Goal: Transaction & Acquisition: Obtain resource

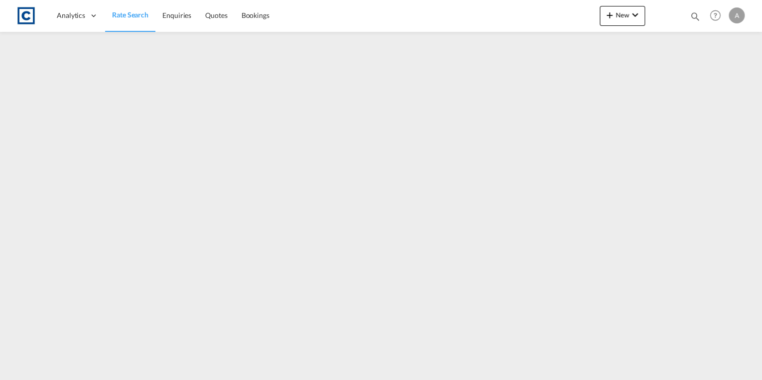
click at [127, 14] on span "Rate Search" at bounding box center [130, 14] width 36 height 8
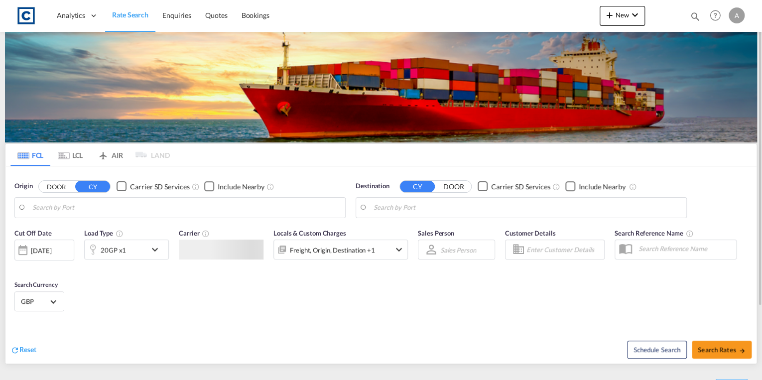
type input "GB-TQ12, [GEOGRAPHIC_DATA]"
type input "Alexandria ([GEOGRAPHIC_DATA]), EGALY"
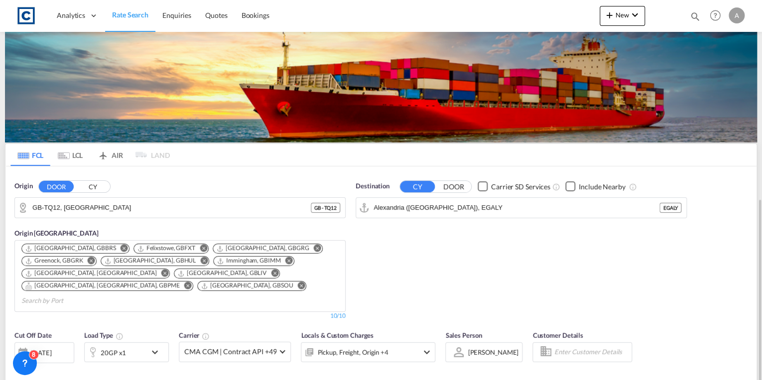
scroll to position [159, 0]
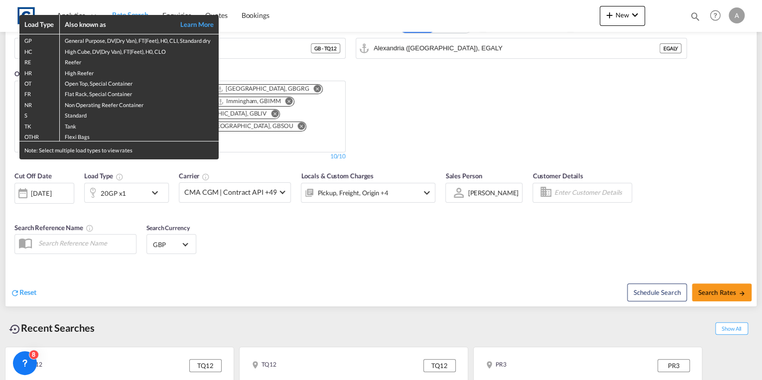
click at [48, 181] on div "Load Type Also known as Learn More GP General Purpose, DV(Dry Van), FT(Feet), H…" at bounding box center [381, 190] width 762 height 380
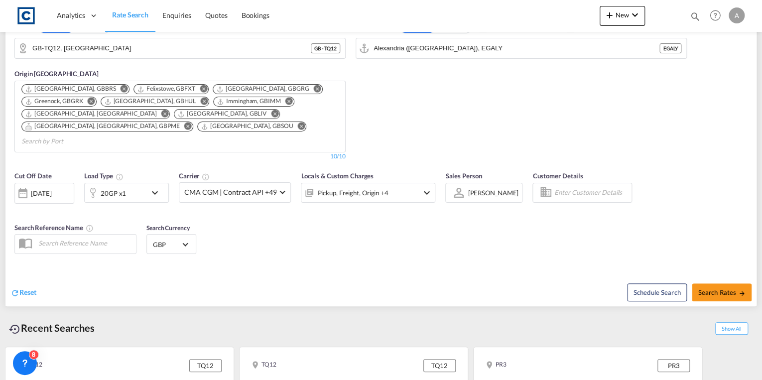
click at [48, 189] on div "[DATE]" at bounding box center [41, 193] width 20 height 9
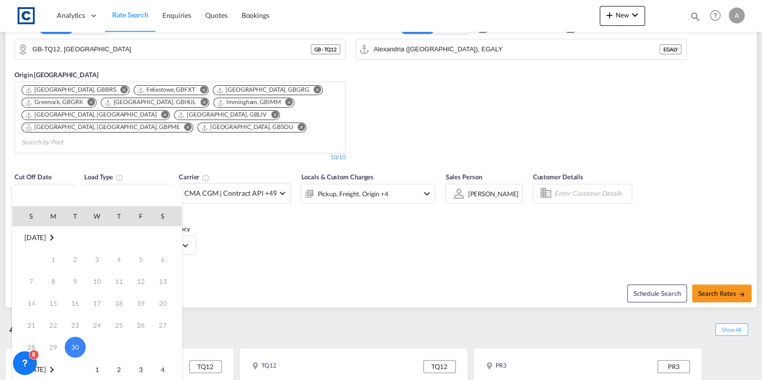
scroll to position [2, 0]
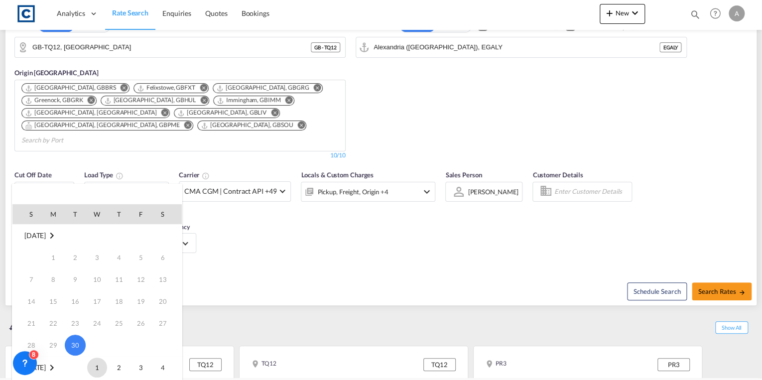
click at [92, 370] on span "1" at bounding box center [97, 368] width 20 height 20
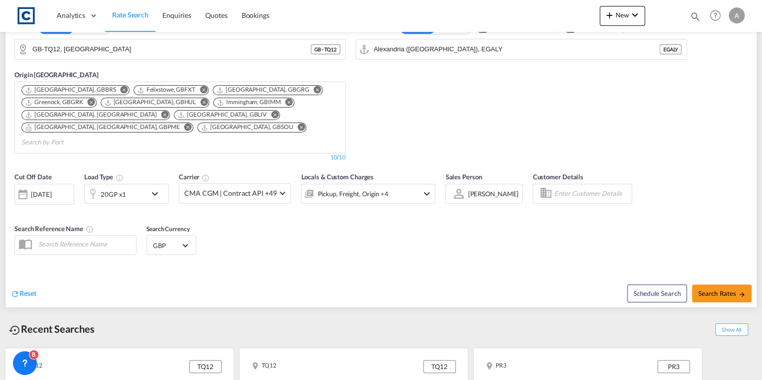
scroll to position [159, 0]
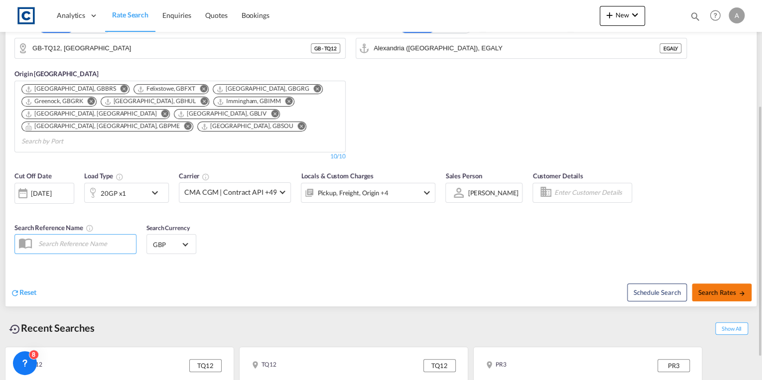
click at [726, 289] on span "Search Rates" at bounding box center [722, 293] width 48 height 8
type input "TQ12 to EGALY / [DATE]"
